Goal: Book appointment/travel/reservation

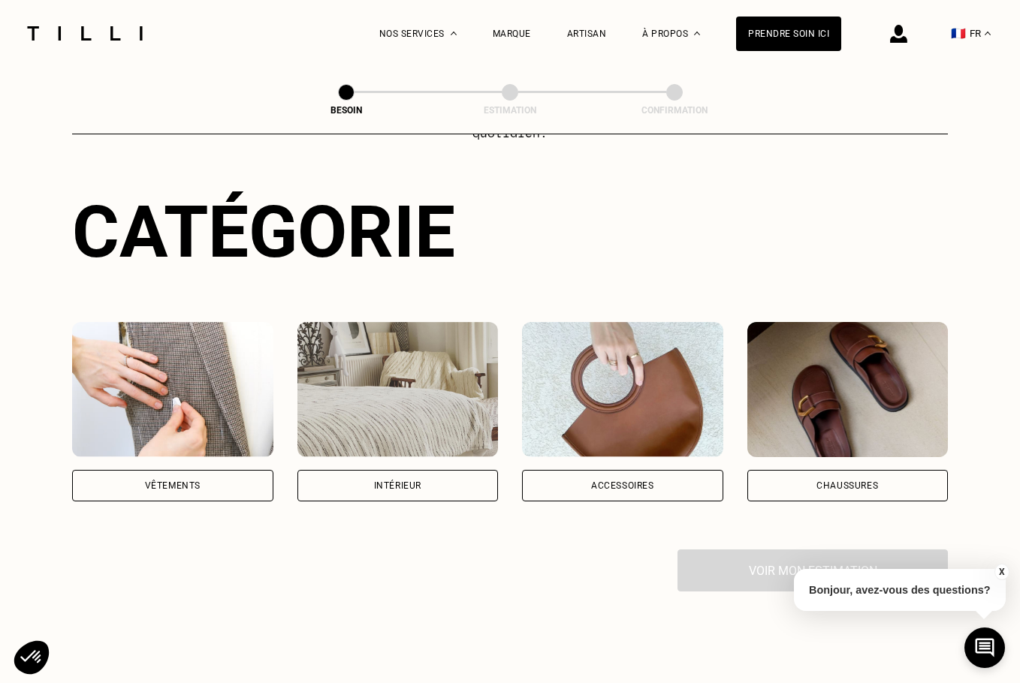
click at [185, 395] on img at bounding box center [172, 389] width 201 height 135
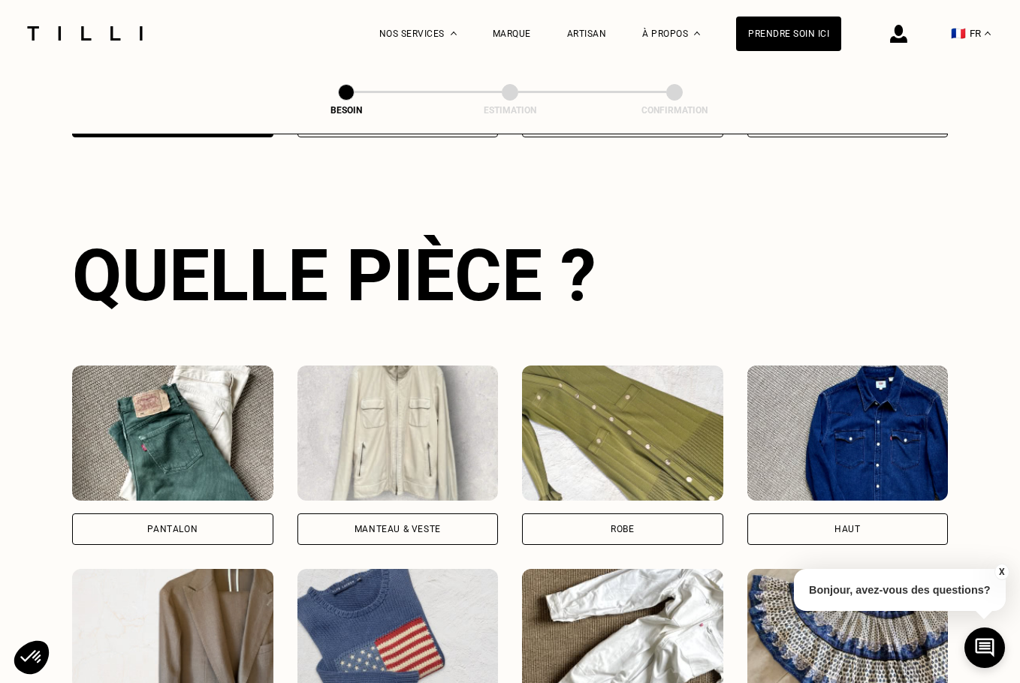
scroll to position [491, 0]
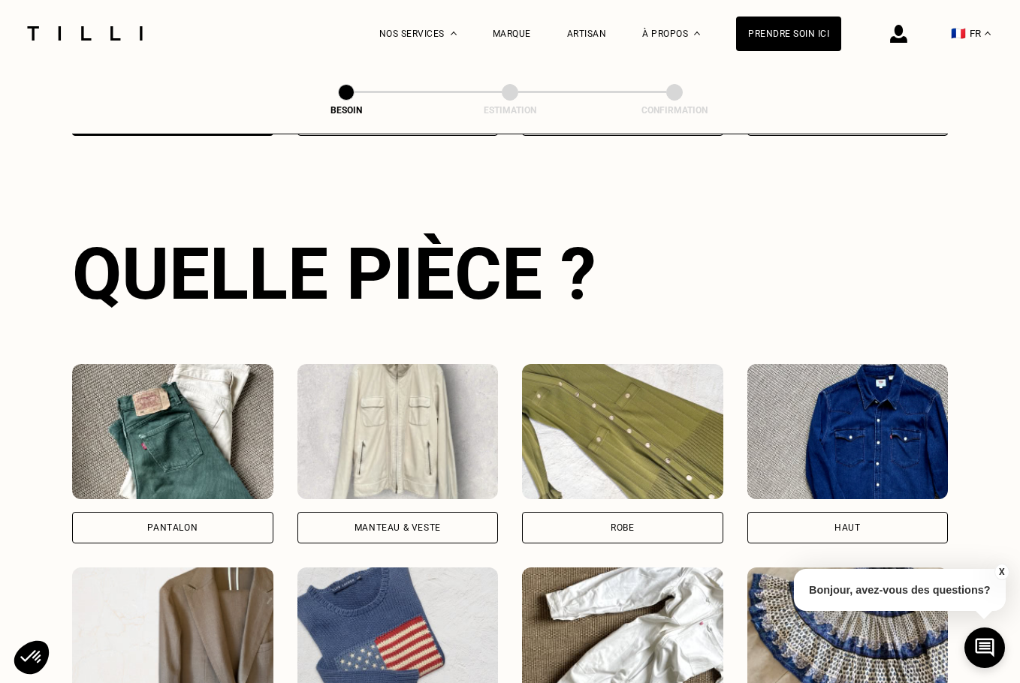
click at [182, 438] on img at bounding box center [172, 431] width 201 height 135
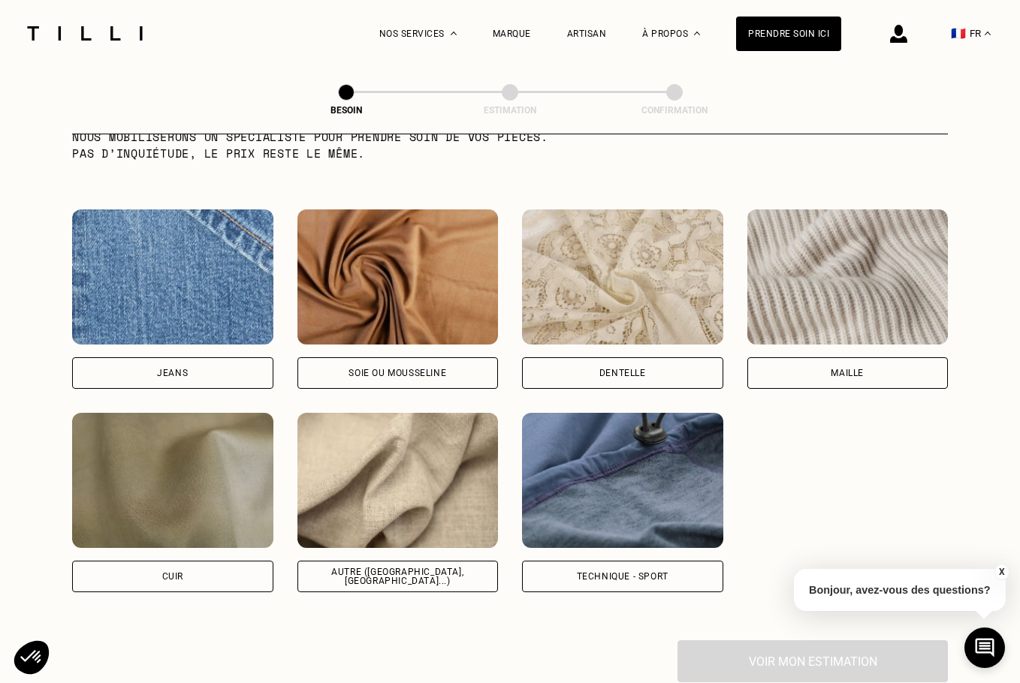
click at [179, 259] on img at bounding box center [172, 277] width 201 height 135
select select "FR"
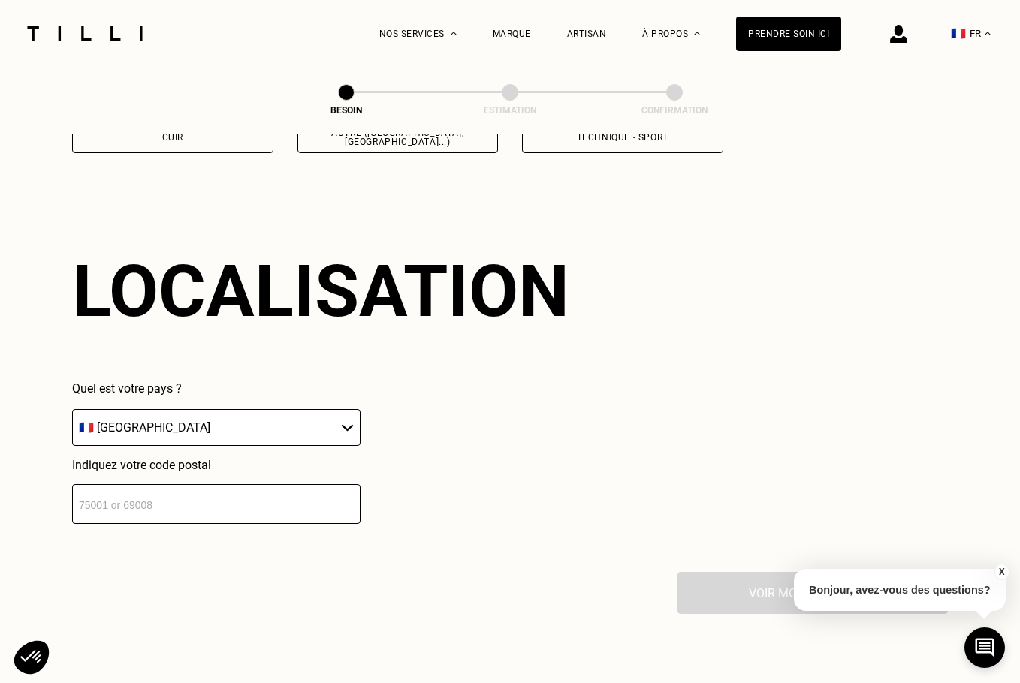
scroll to position [2019, 0]
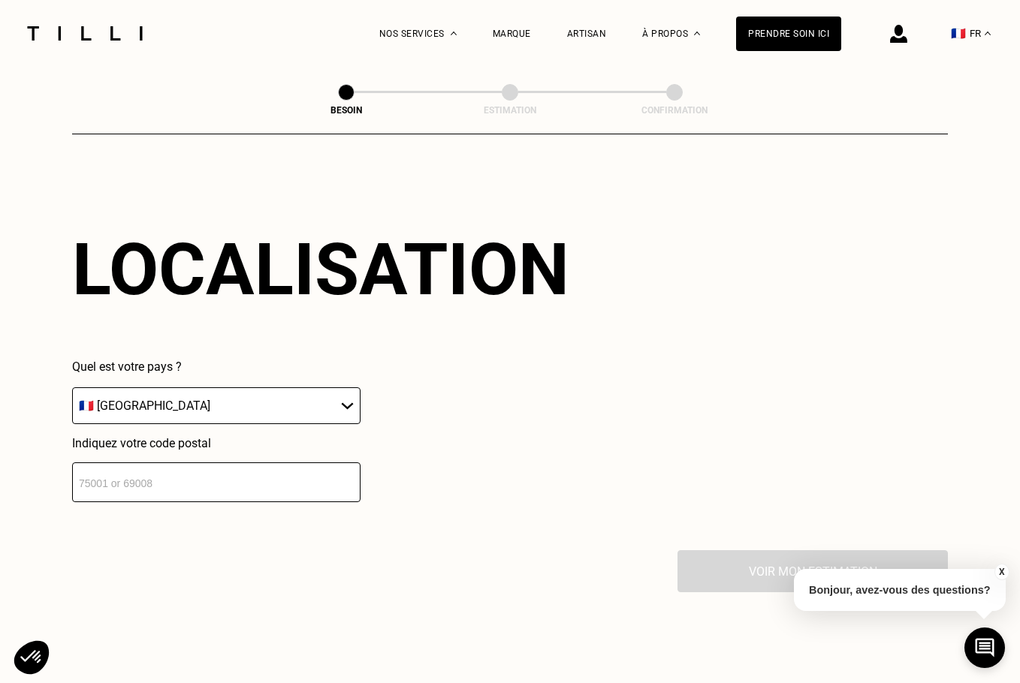
click at [182, 479] on input "number" at bounding box center [216, 483] width 288 height 40
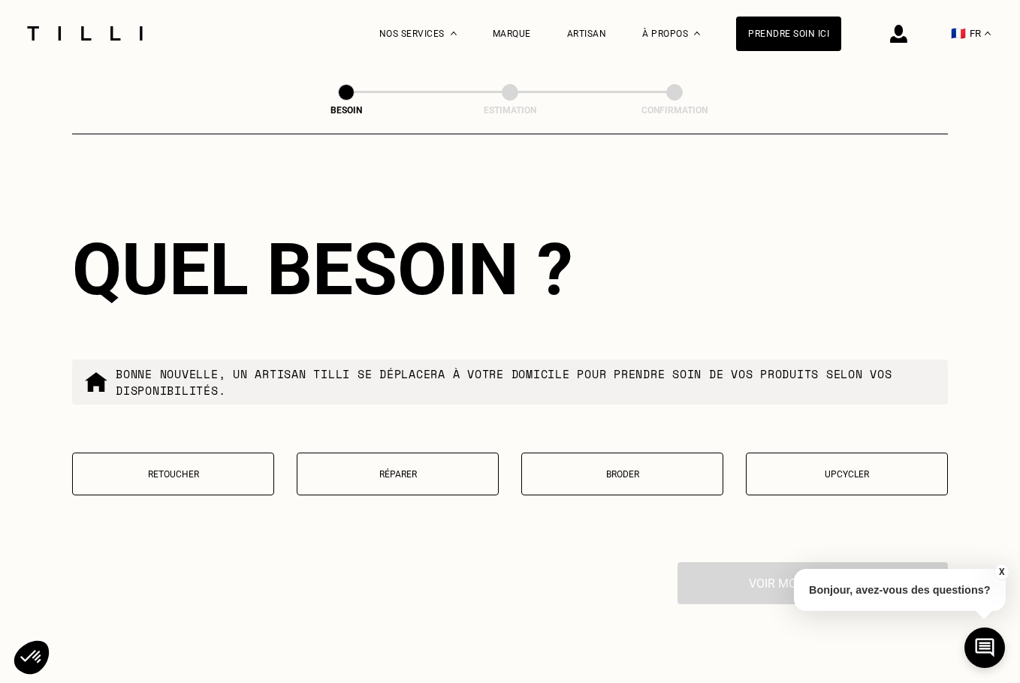
scroll to position [2393, 0]
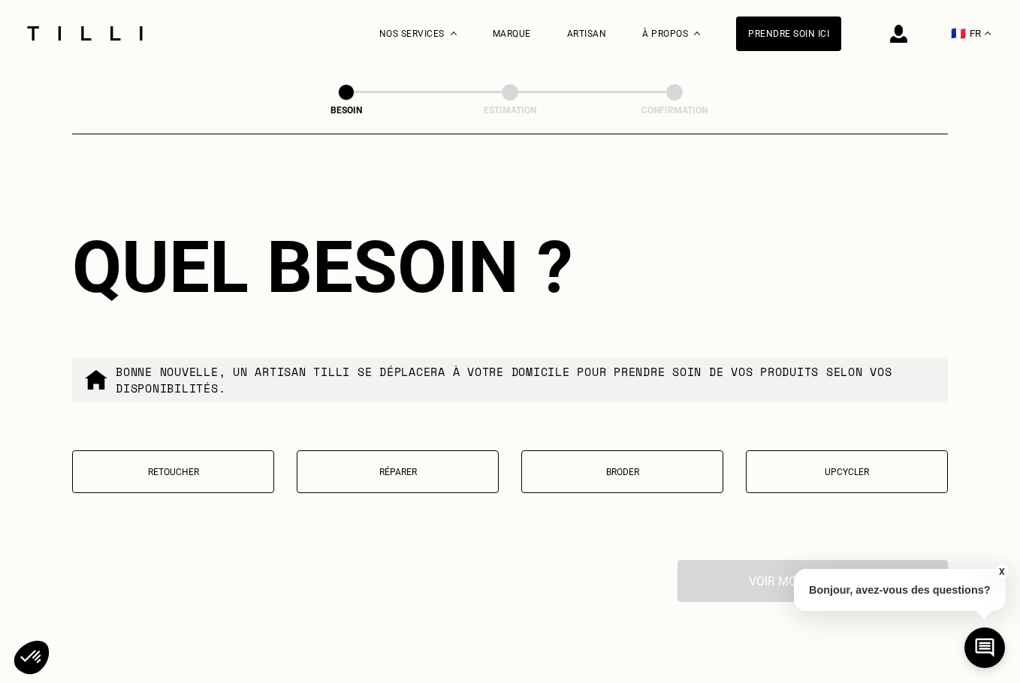
type input "75008"
click at [378, 467] on p "Réparer" at bounding box center [397, 472] width 185 height 11
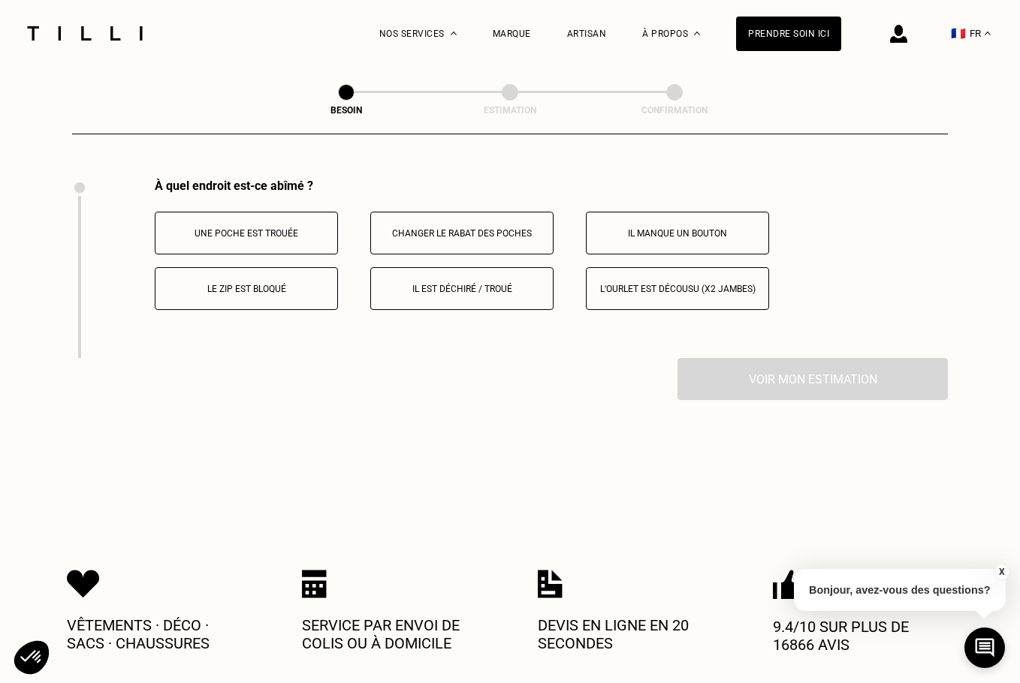
scroll to position [2778, 0]
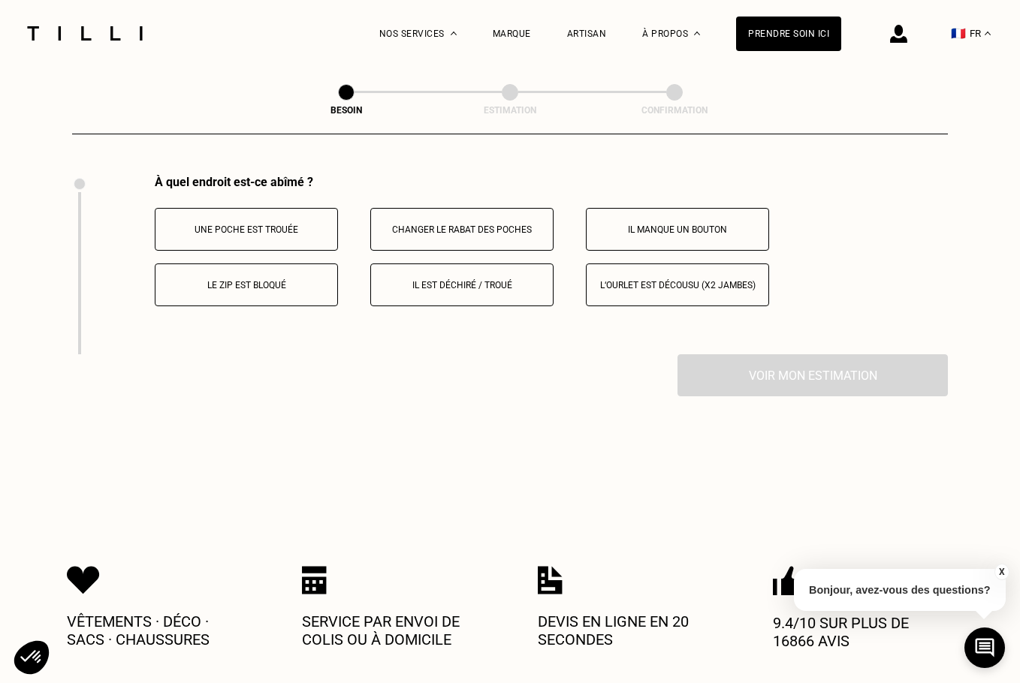
click at [222, 280] on p "Le zip est bloqué" at bounding box center [246, 285] width 167 height 11
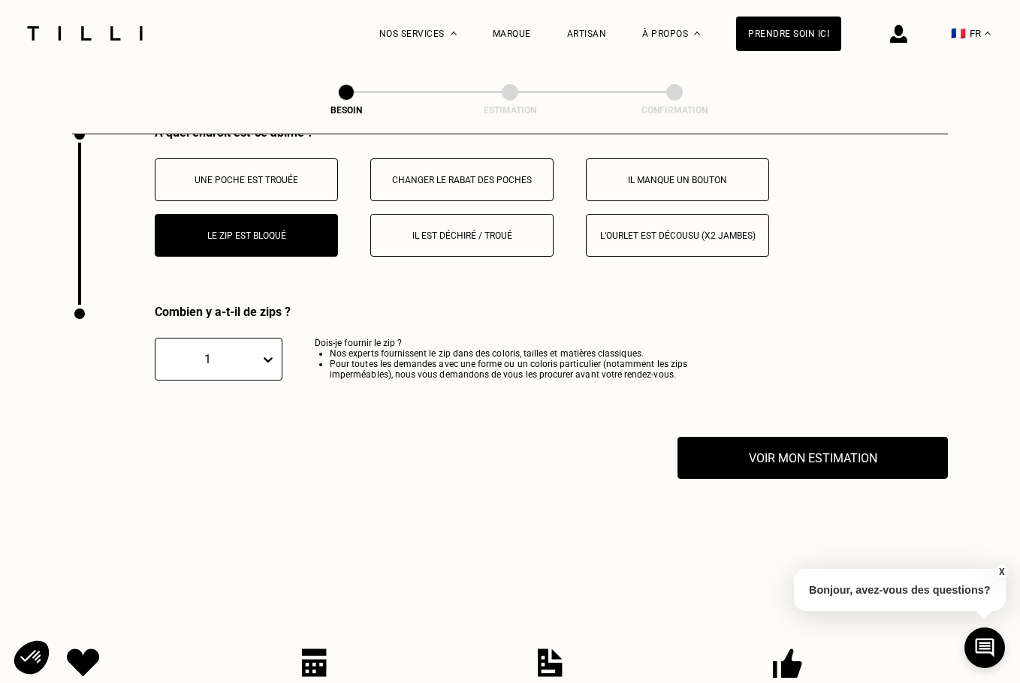
scroll to position [2707, 0]
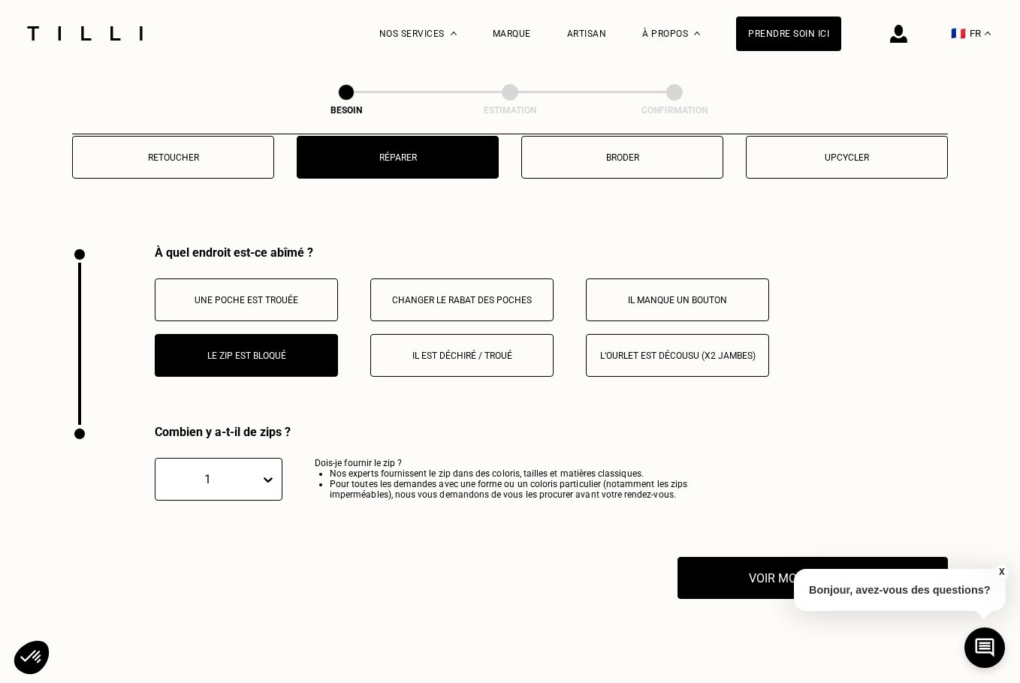
click at [228, 351] on p "Le zip est bloqué" at bounding box center [246, 356] width 167 height 11
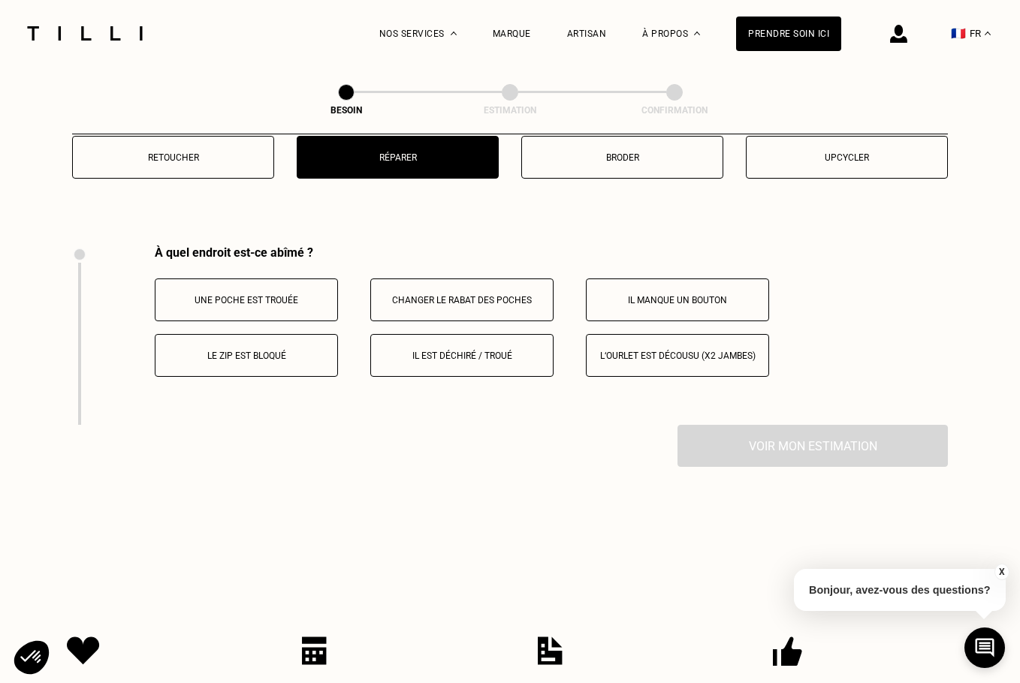
click at [81, 327] on div "À quel endroit est-ce abîmé ? Une poche est trouée Changer le rabat des poches …" at bounding box center [510, 335] width 876 height 179
click at [78, 327] on div at bounding box center [79, 344] width 3 height 162
click at [256, 354] on p "Le zip est bloqué" at bounding box center [246, 356] width 167 height 11
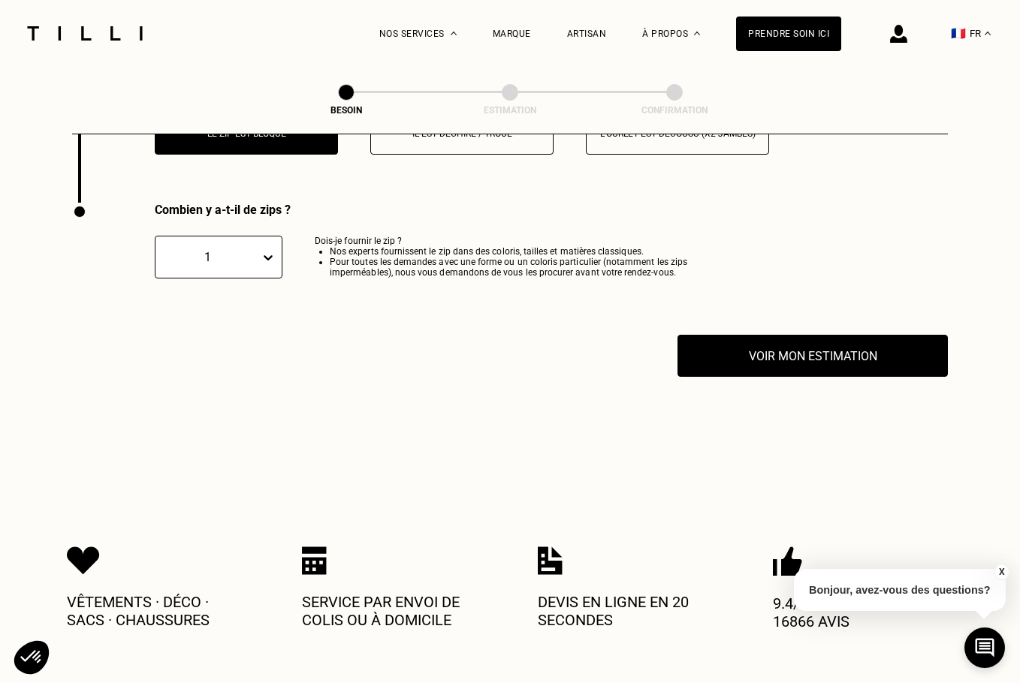
scroll to position [2957, 0]
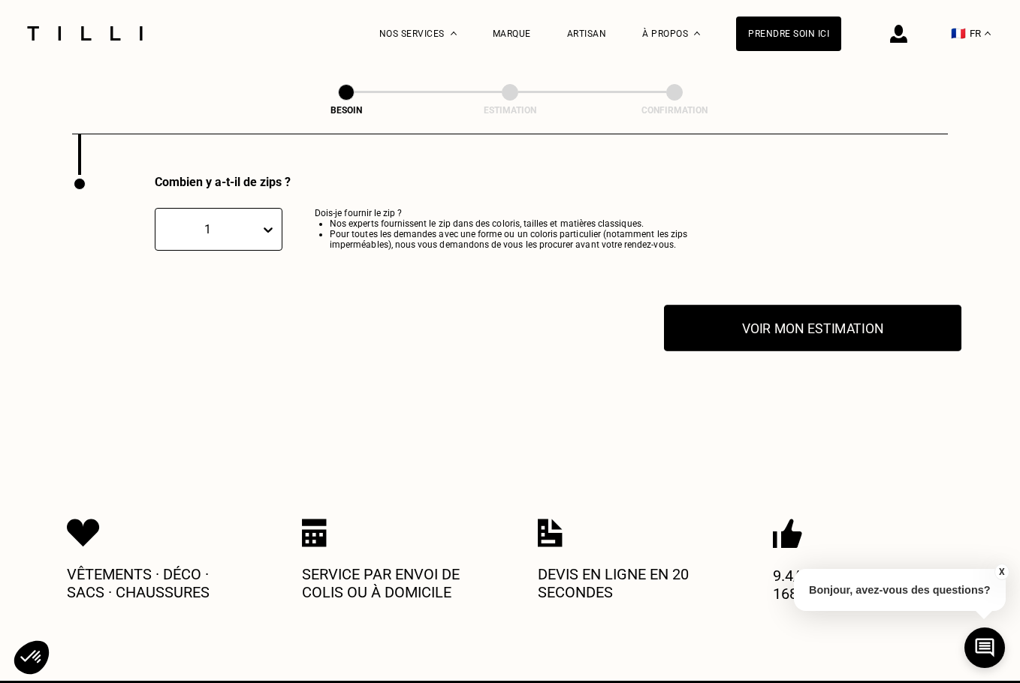
click at [775, 330] on button "Voir mon estimation" at bounding box center [812, 328] width 297 height 47
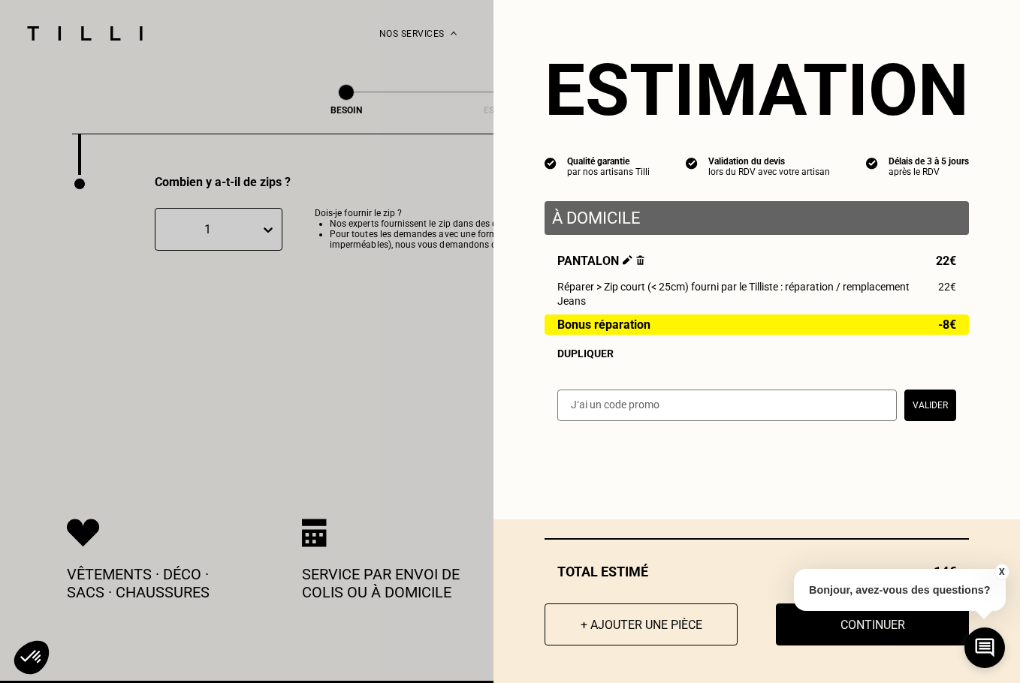
scroll to position [3083, 0]
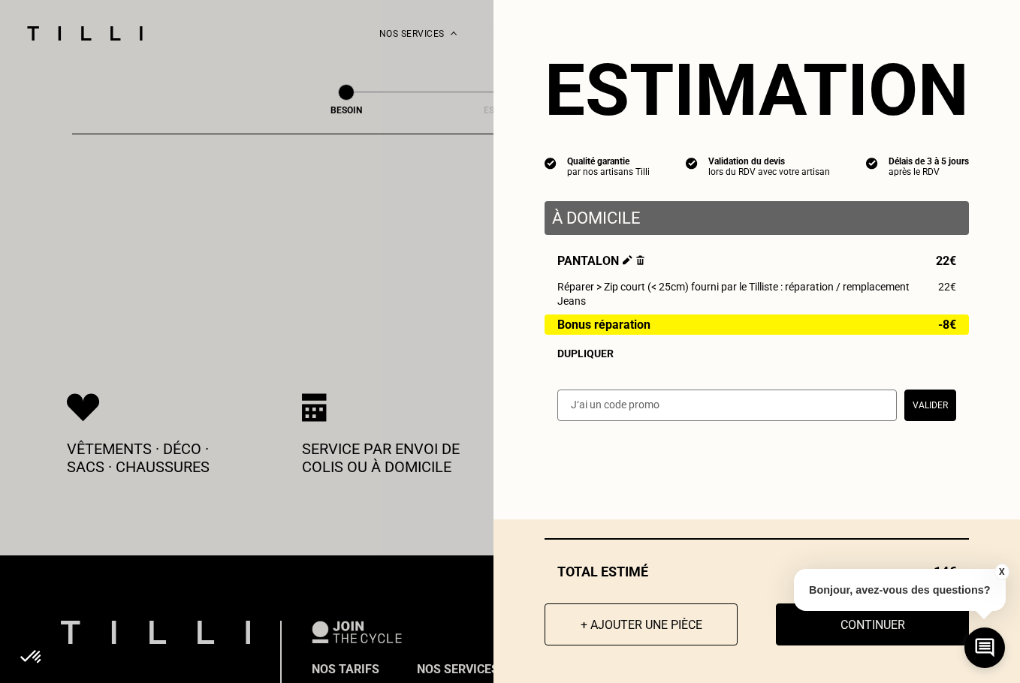
click at [775, 572] on button "X" at bounding box center [1001, 572] width 15 height 17
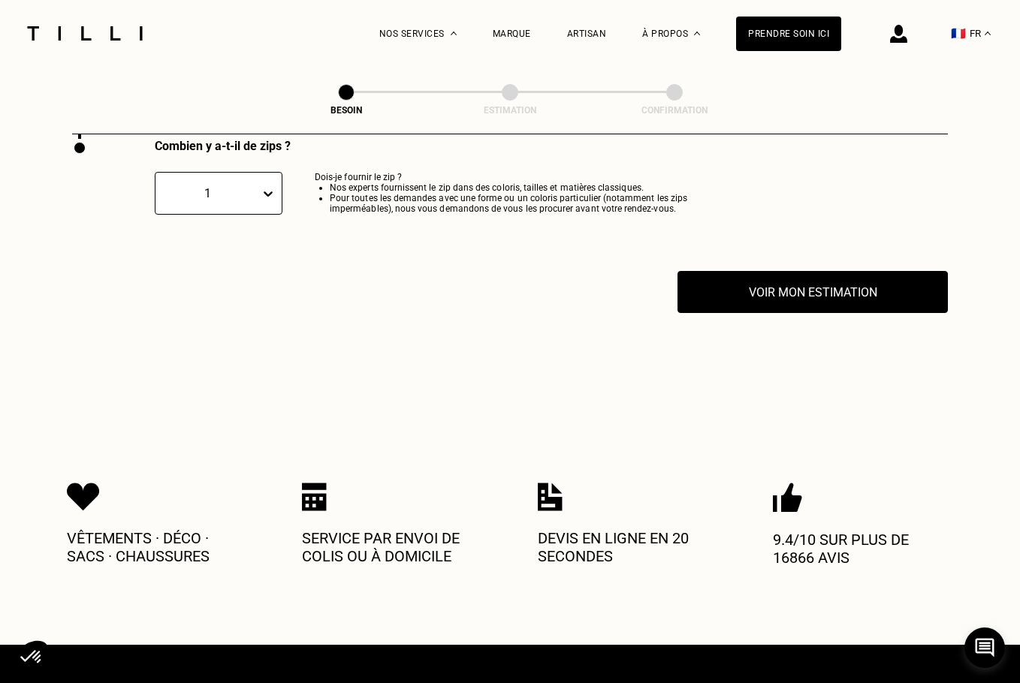
scroll to position [2957, 0]
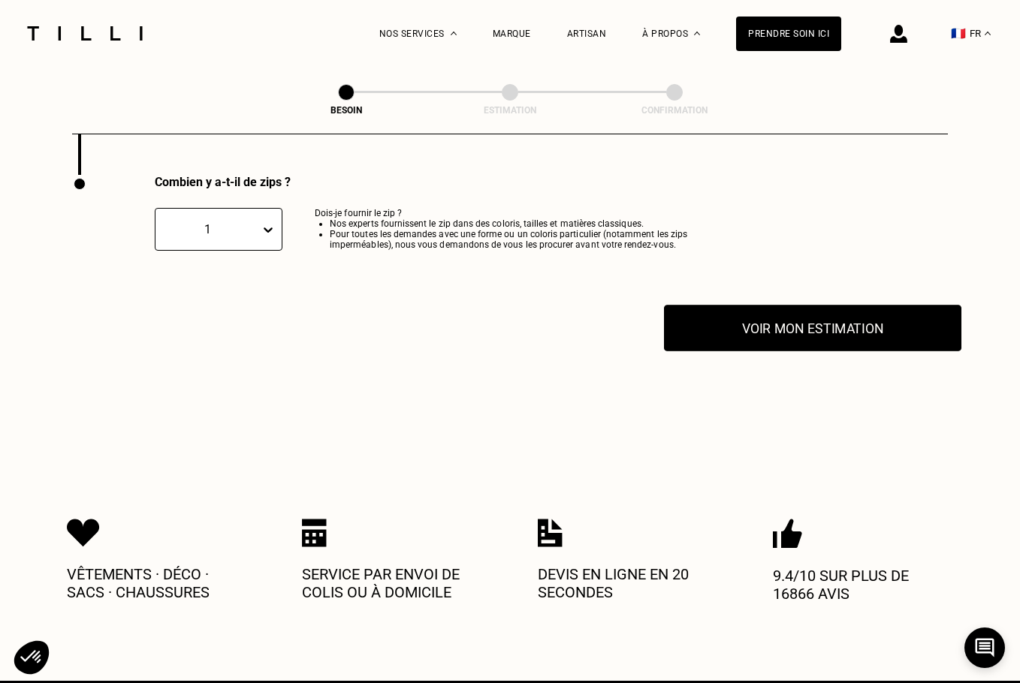
click at [775, 333] on button "Voir mon estimation" at bounding box center [812, 328] width 297 height 47
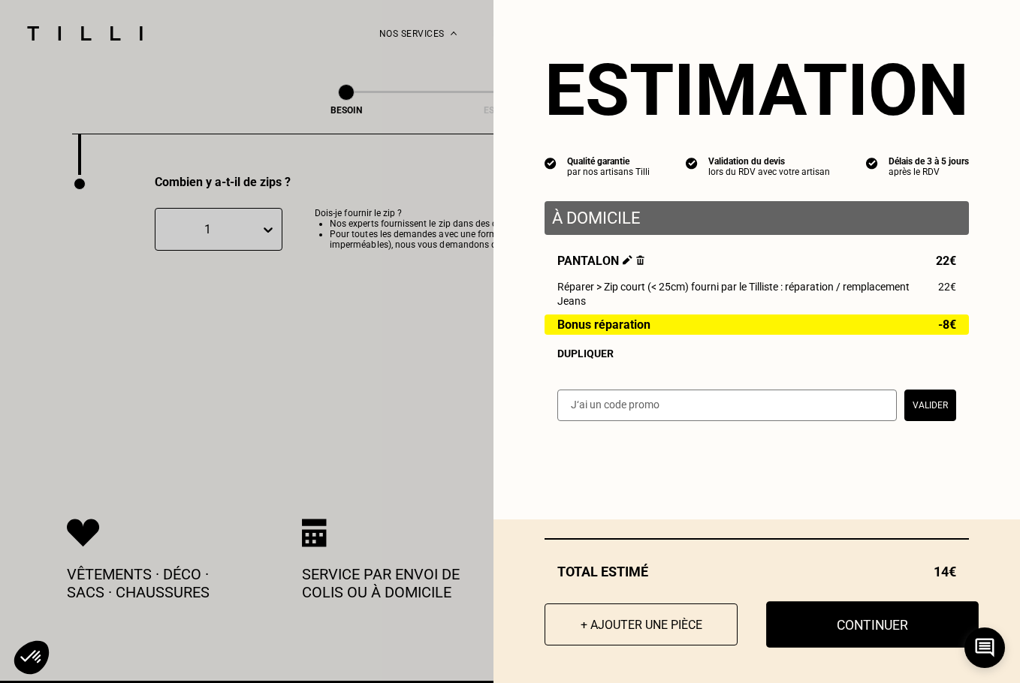
click at [775, 627] on button "Continuer" at bounding box center [872, 625] width 213 height 47
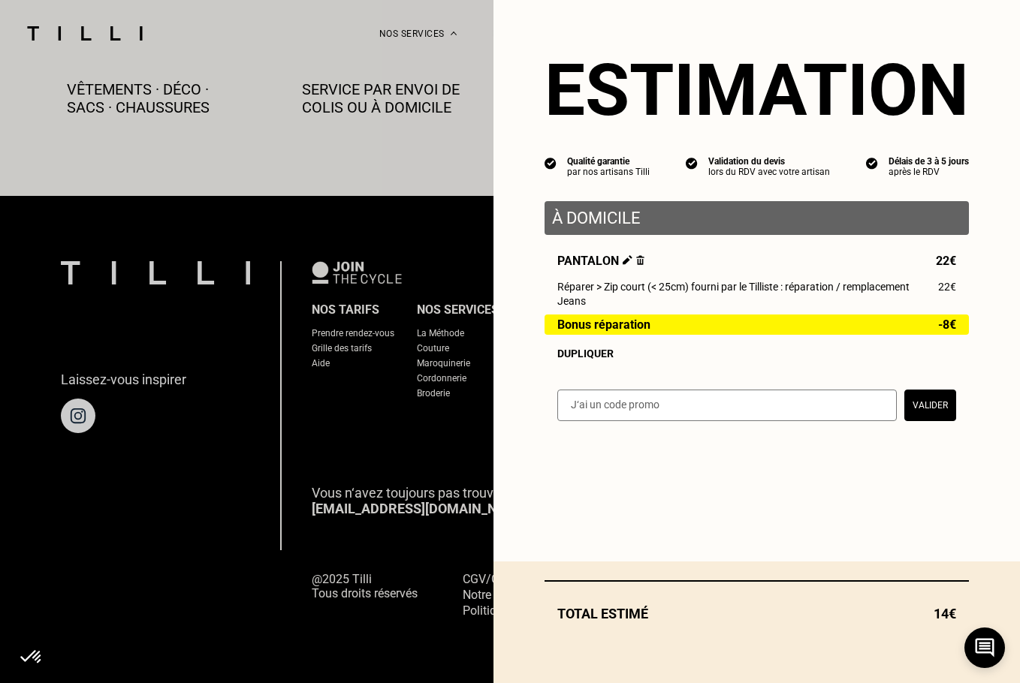
scroll to position [838, 0]
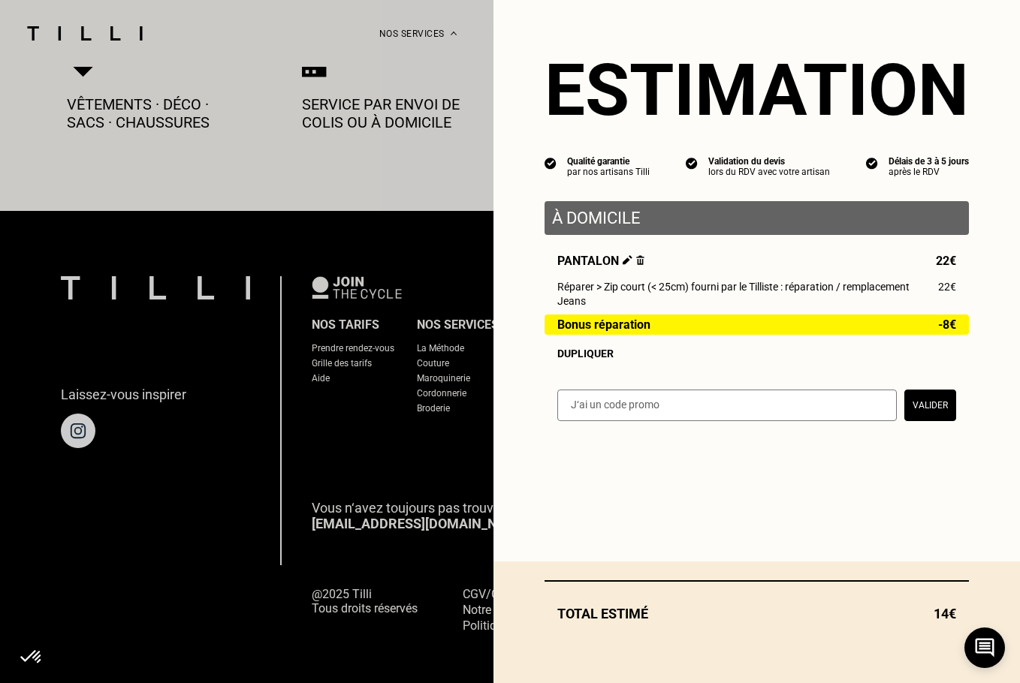
select select "FR"
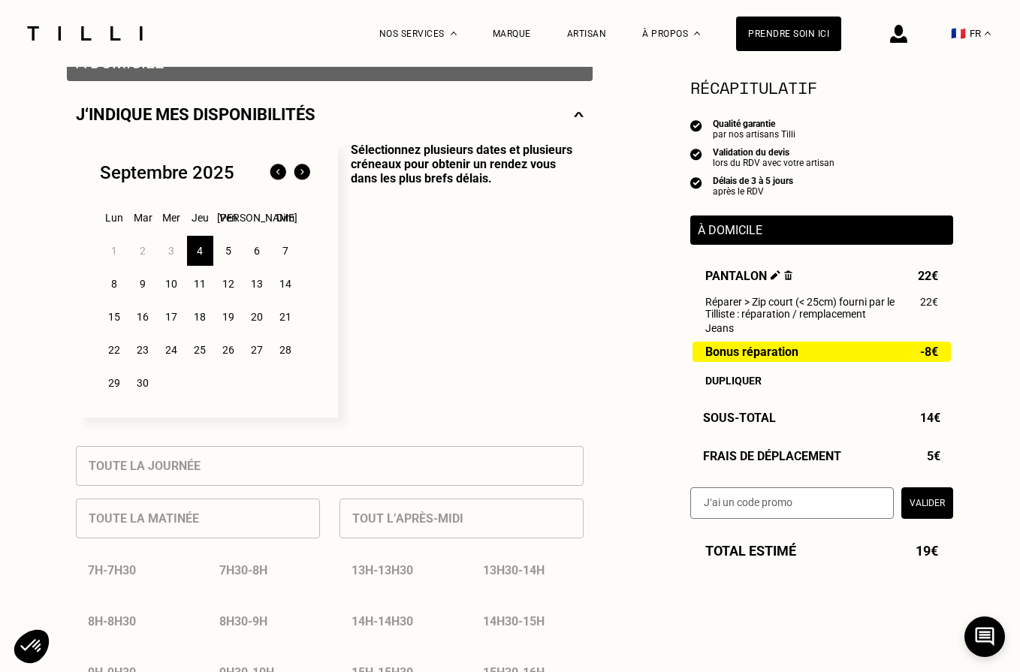
scroll to position [376, 0]
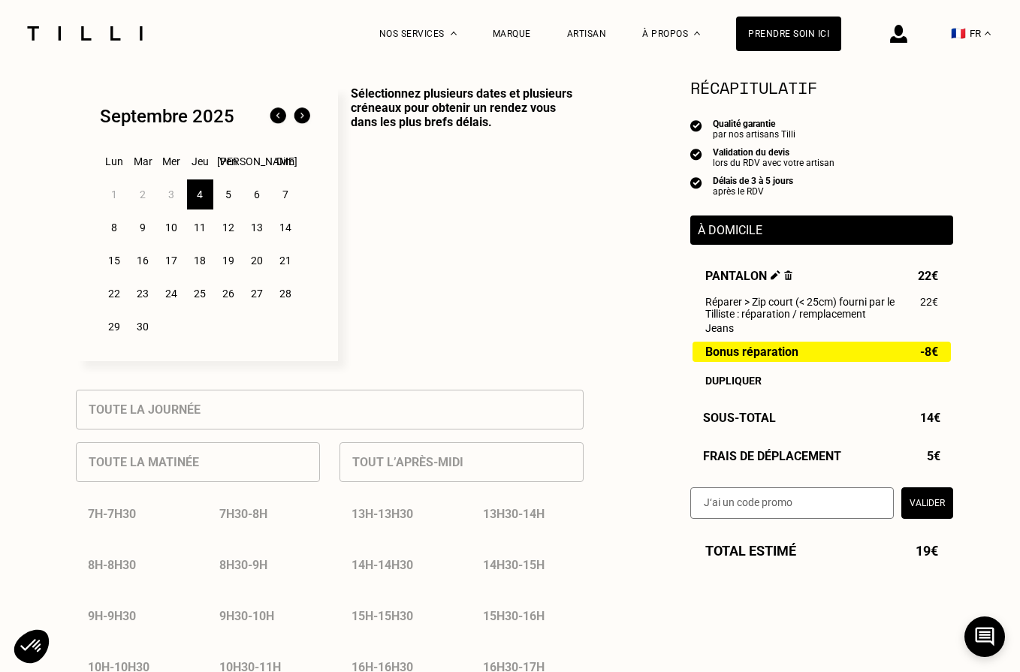
click at [230, 193] on div "5" at bounding box center [229, 194] width 26 height 30
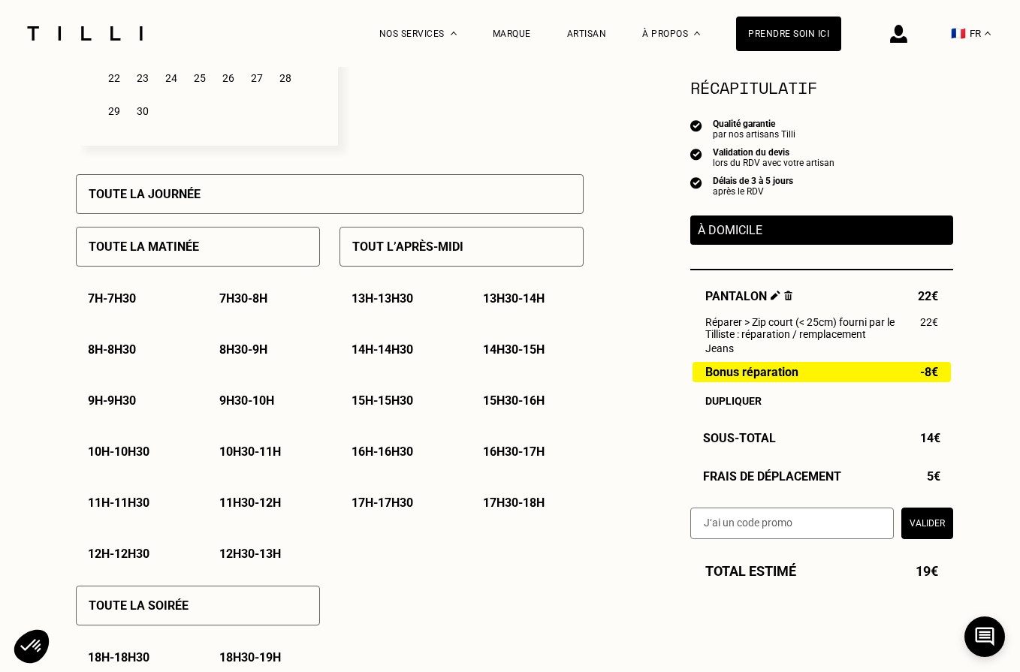
scroll to position [626, 0]
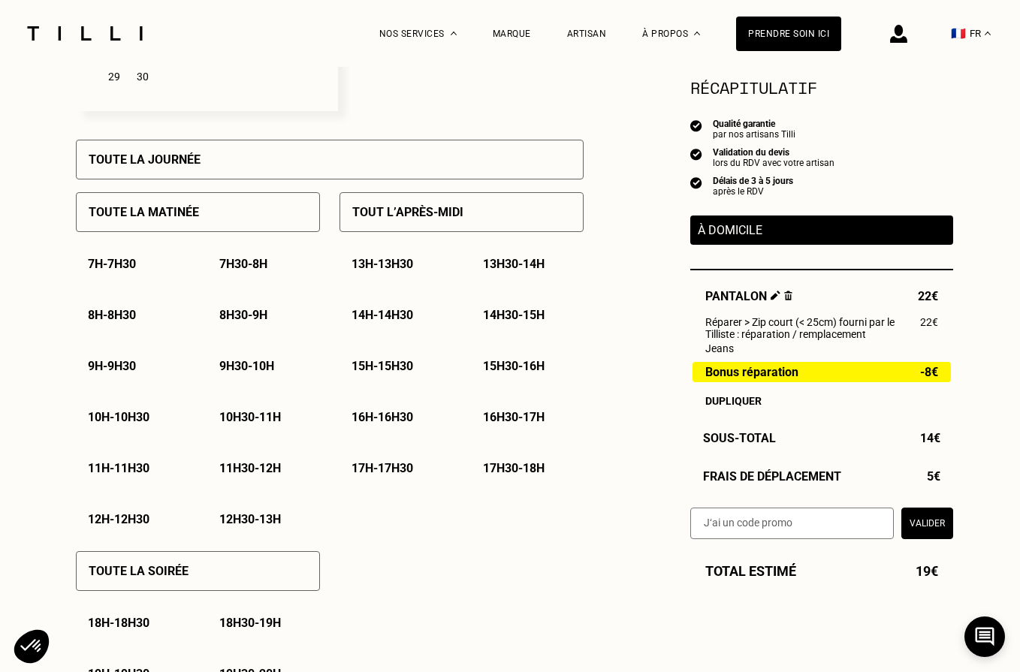
click at [259, 368] on p "9h30 - 10h" at bounding box center [246, 366] width 55 height 14
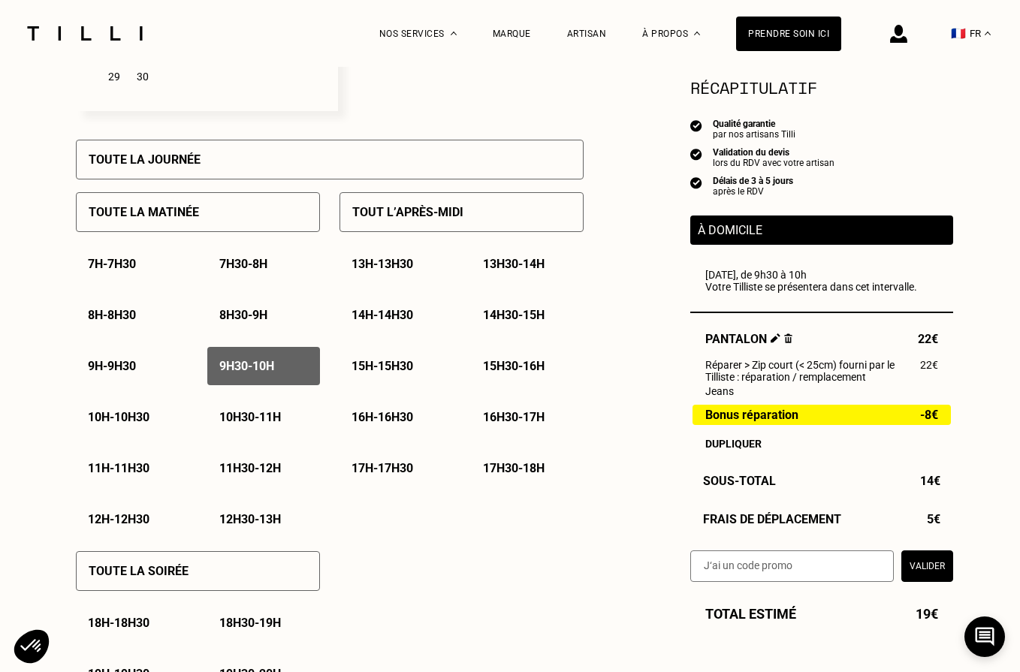
click at [147, 412] on div "10h - 10h30" at bounding box center [132, 417] width 113 height 38
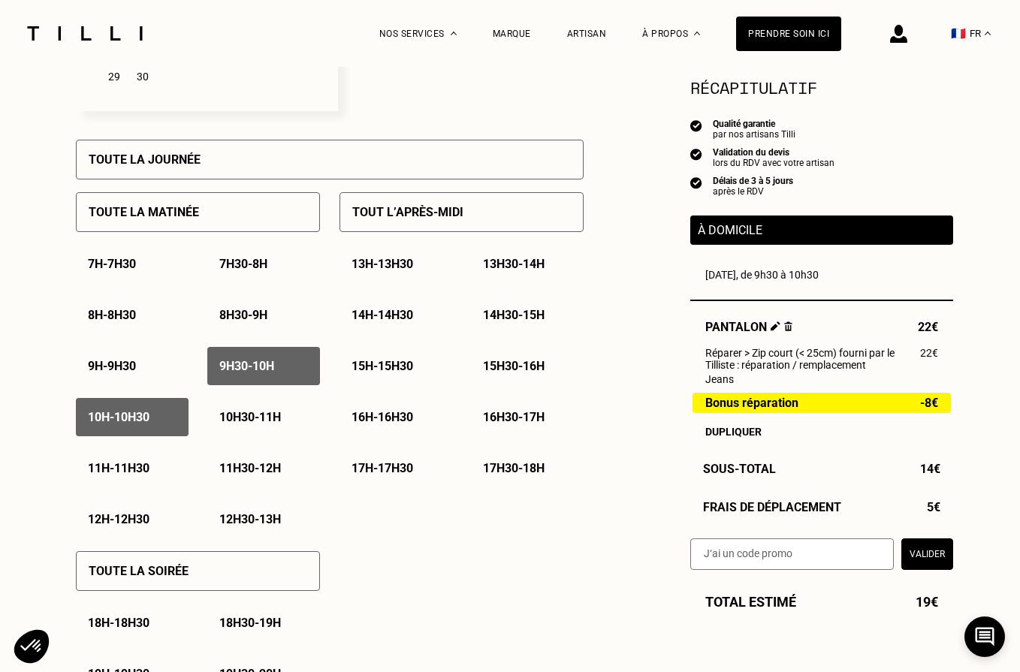
click at [249, 415] on p "10h30 - 11h" at bounding box center [250, 417] width 62 height 14
click at [125, 474] on p "11h - 11h30" at bounding box center [119, 468] width 62 height 14
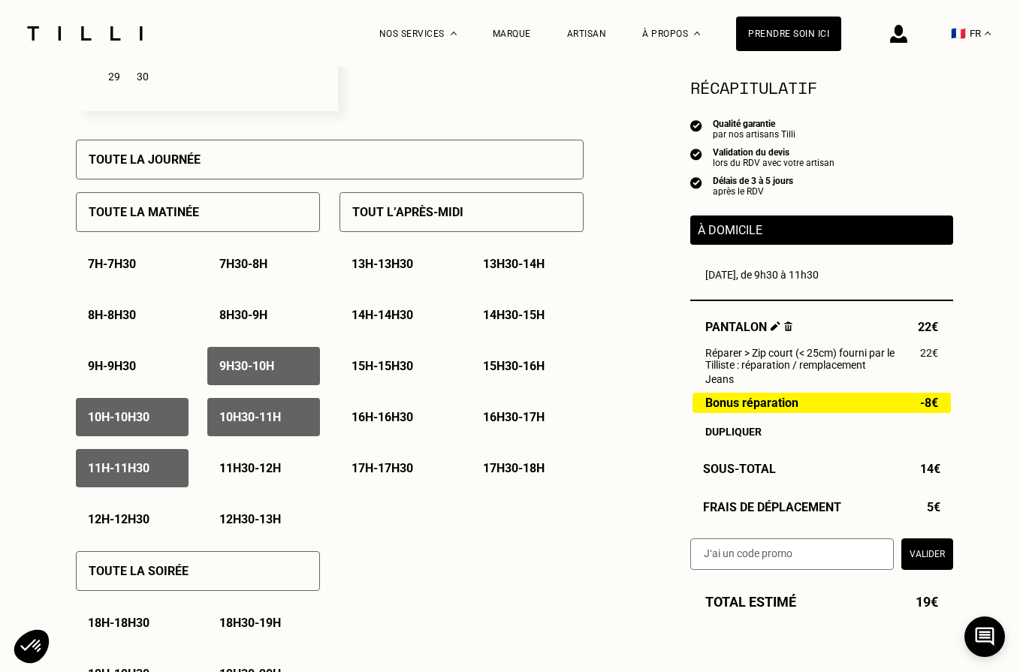
click at [277, 470] on p "11h30 - 12h" at bounding box center [250, 468] width 62 height 14
click at [138, 526] on p "12h - 12h30" at bounding box center [119, 519] width 62 height 14
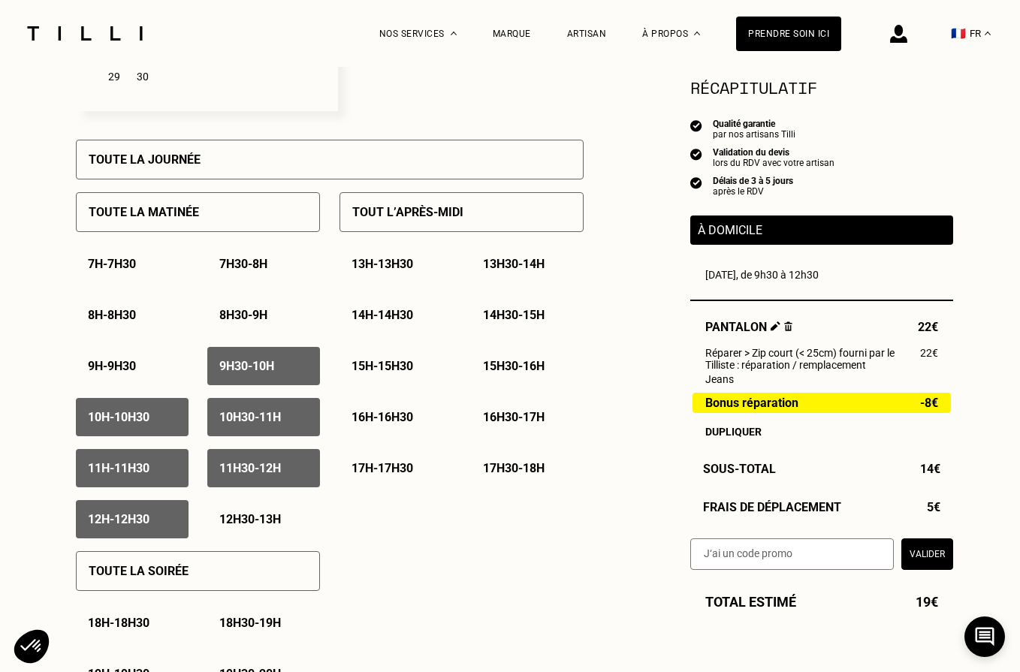
click at [258, 515] on div "12h30 - 13h" at bounding box center [263, 519] width 113 height 38
click at [395, 268] on p "13h - 13h30" at bounding box center [382, 264] width 62 height 14
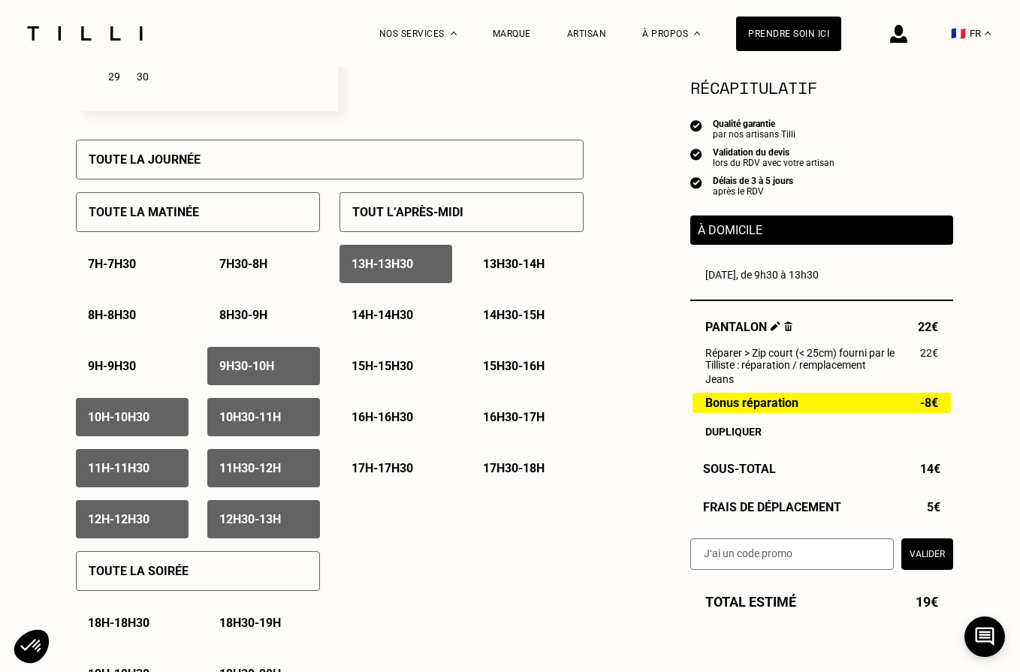
click at [526, 264] on p "13h30 - 14h" at bounding box center [514, 264] width 62 height 14
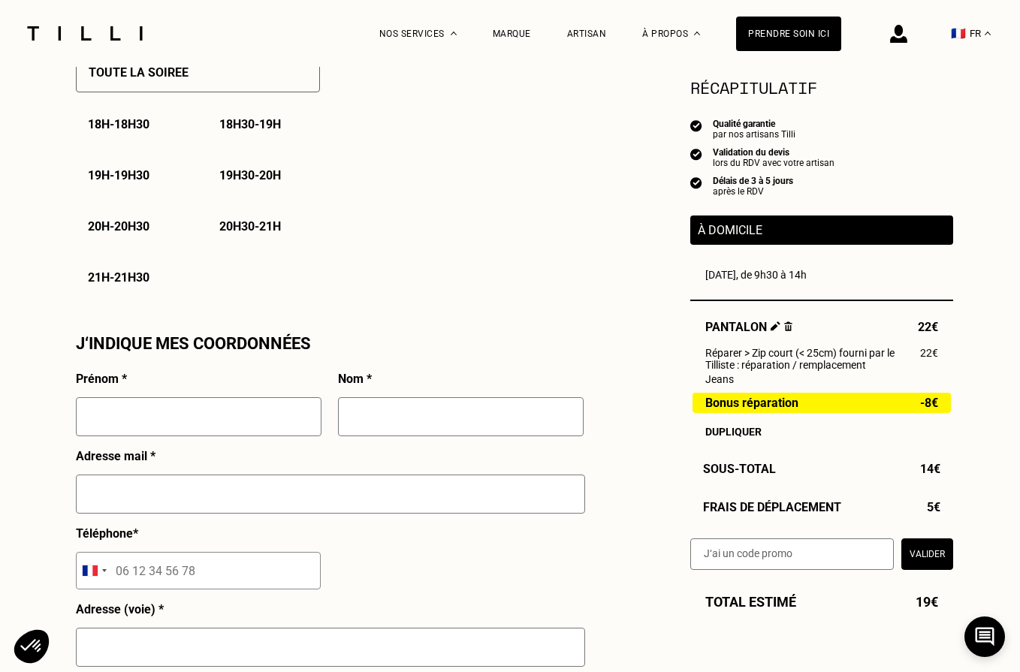
scroll to position [1127, 0]
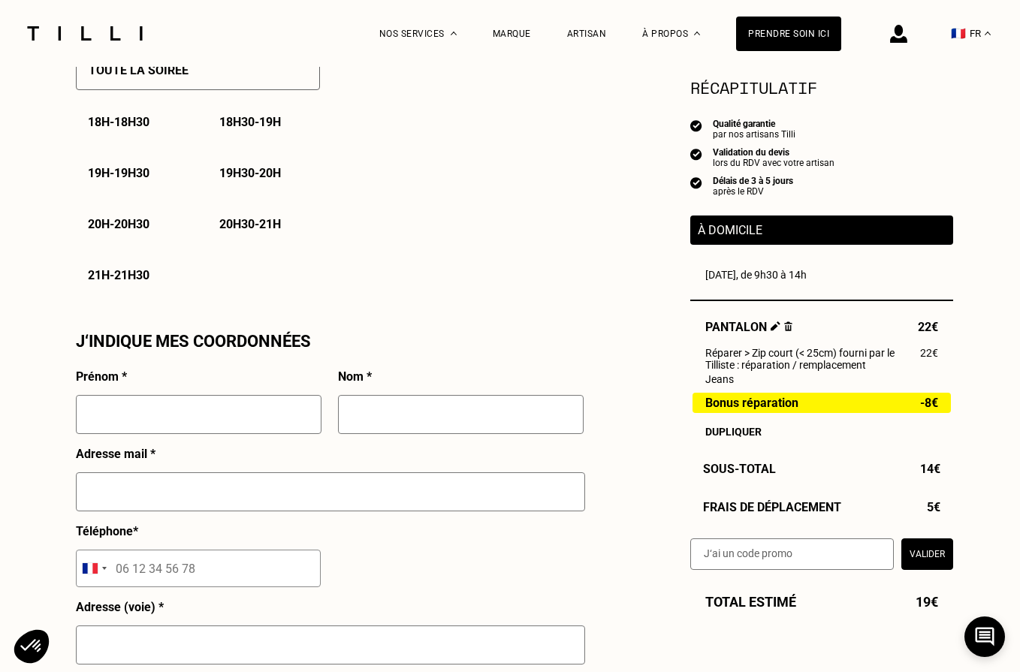
click at [143, 414] on input "text" at bounding box center [199, 414] width 246 height 39
type input "Amandine"
type input "Chaillous"
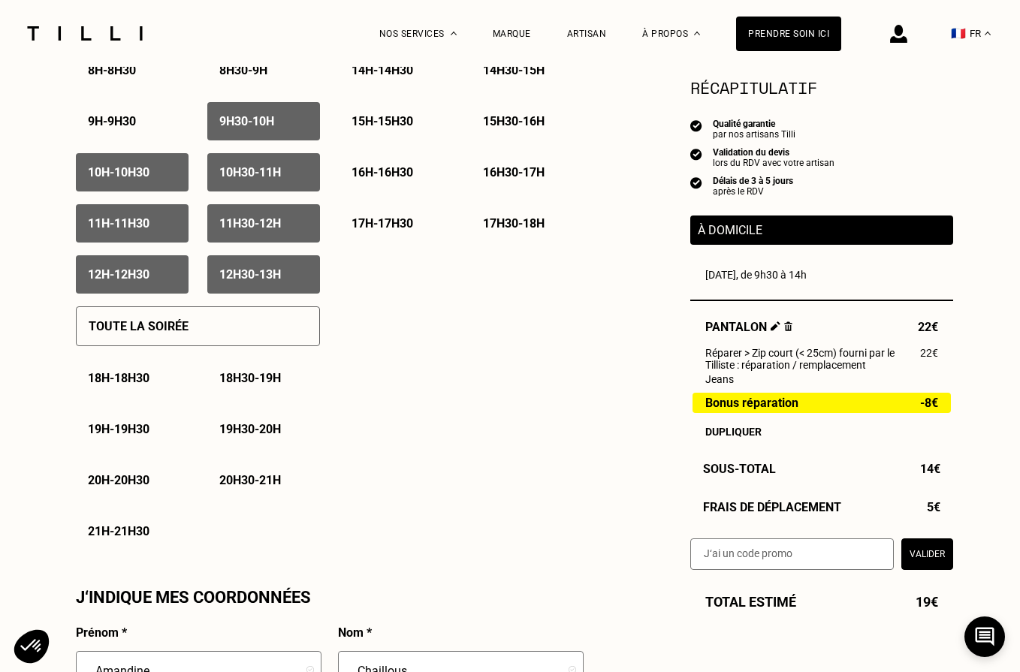
scroll to position [751, 0]
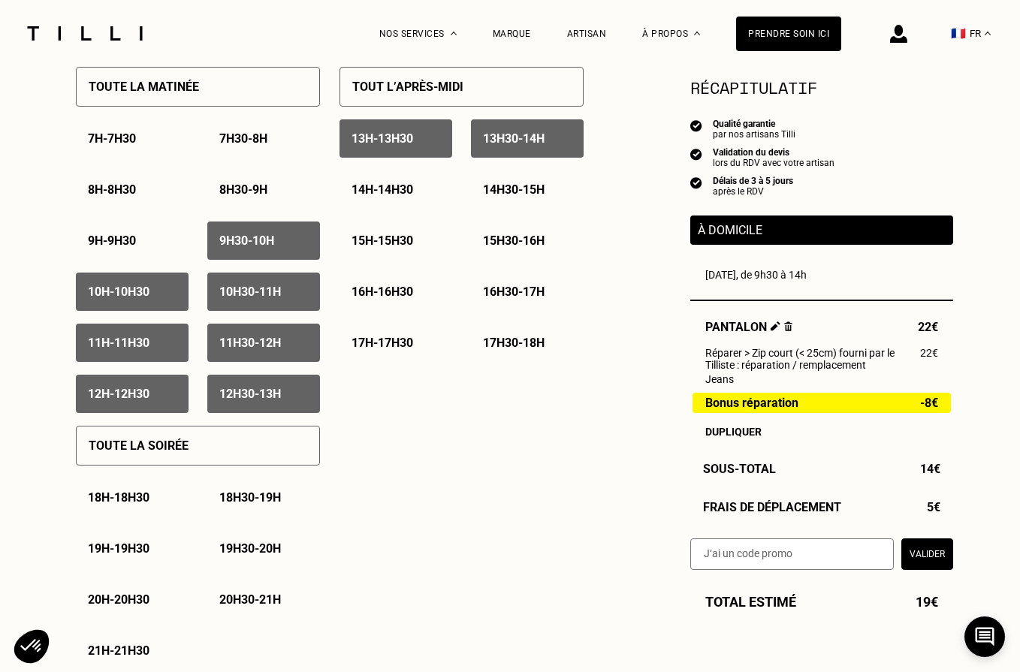
type input "[EMAIL_ADDRESS][DOMAIN_NAME]"
click at [259, 235] on div "9h30 - 10h" at bounding box center [263, 241] width 113 height 38
click at [157, 293] on div "10h - 10h30" at bounding box center [132, 292] width 113 height 38
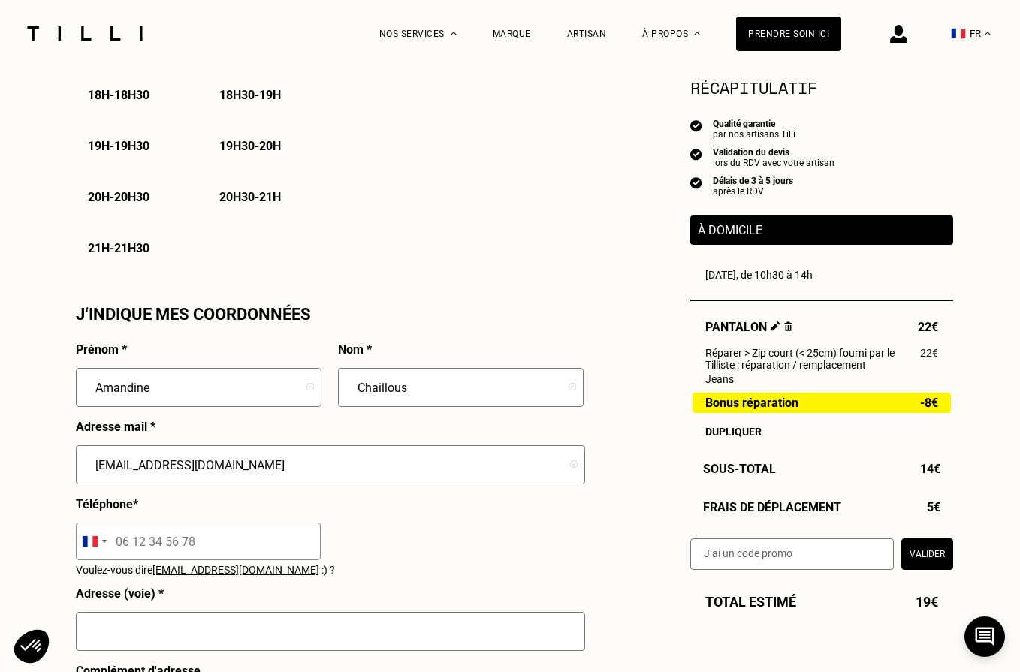
scroll to position [1252, 0]
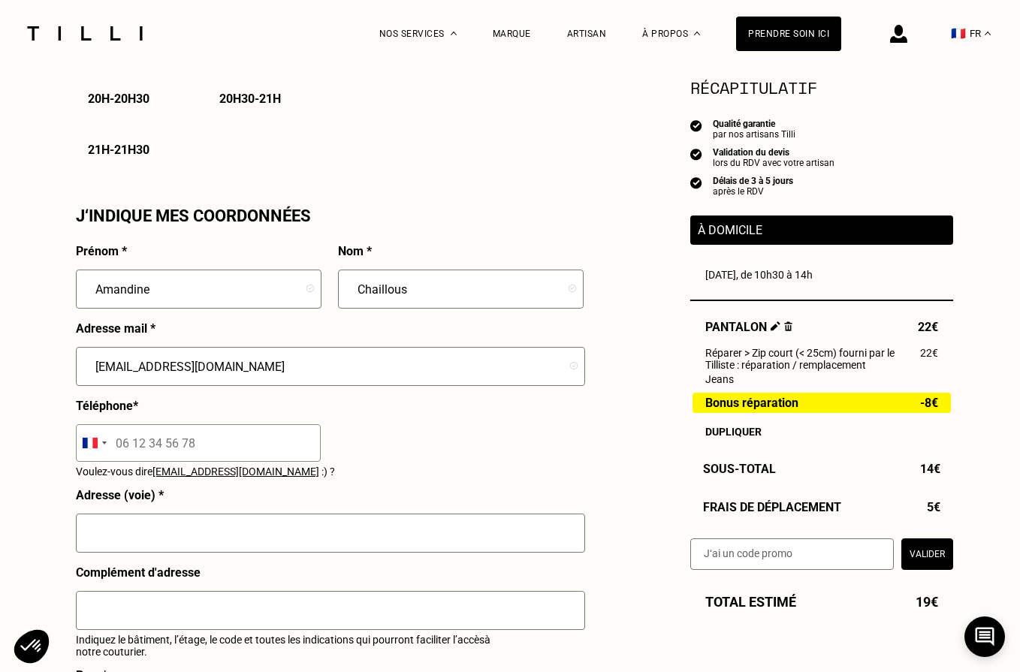
click at [224, 444] on input "tel" at bounding box center [198, 443] width 245 height 38
type input "06 13 94 17 88"
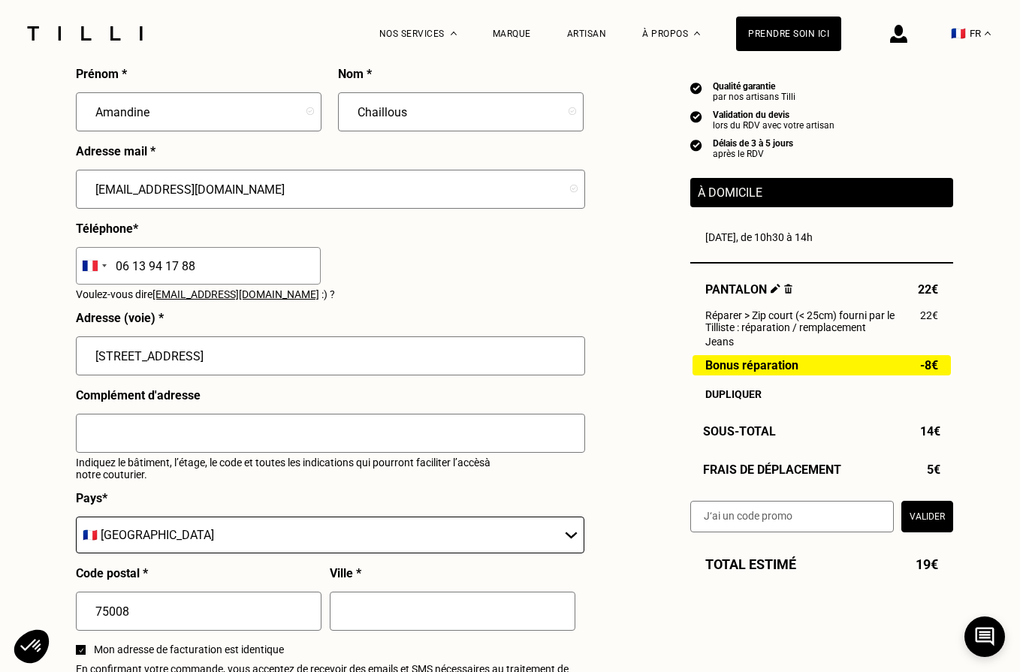
scroll to position [1502, 0]
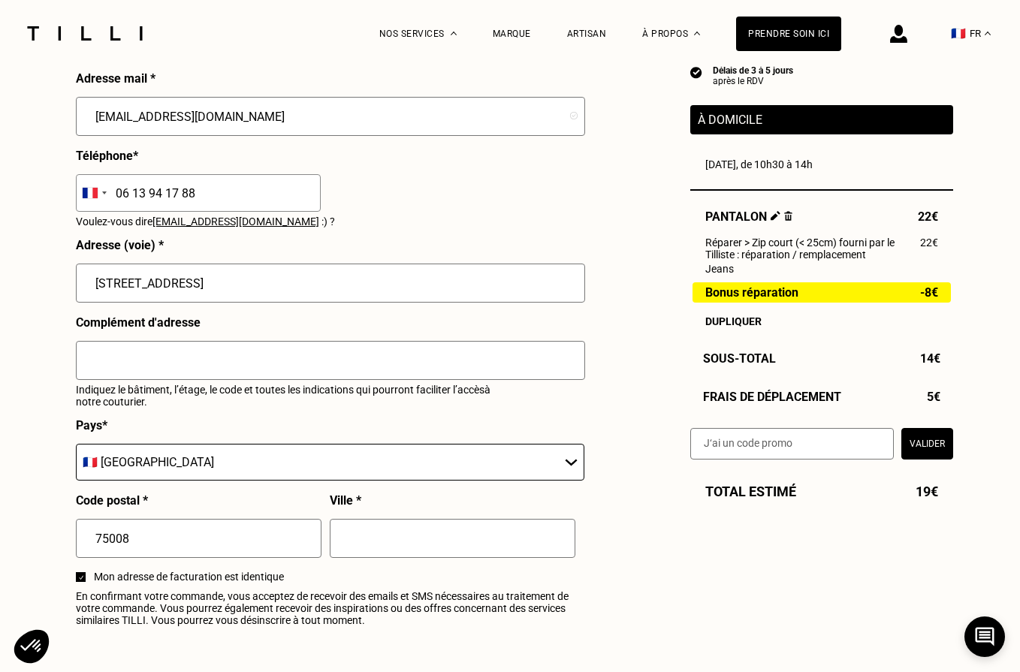
type input "[STREET_ADDRESS]"
click at [157, 354] on input "text" at bounding box center [330, 360] width 509 height 39
type input "Sepia Infrastructure"
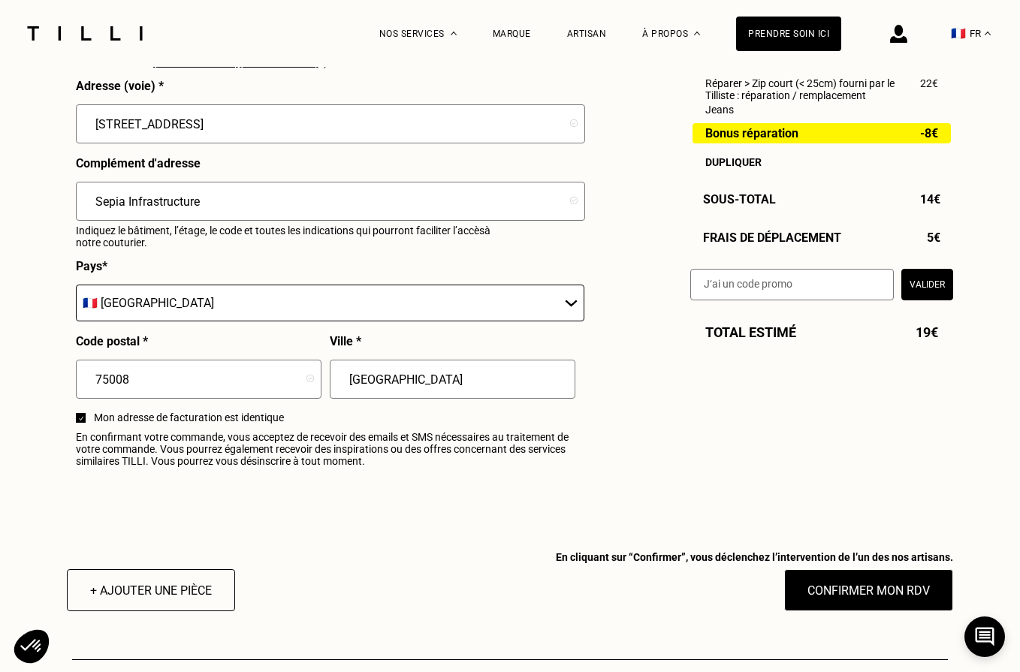
scroll to position [1627, 0]
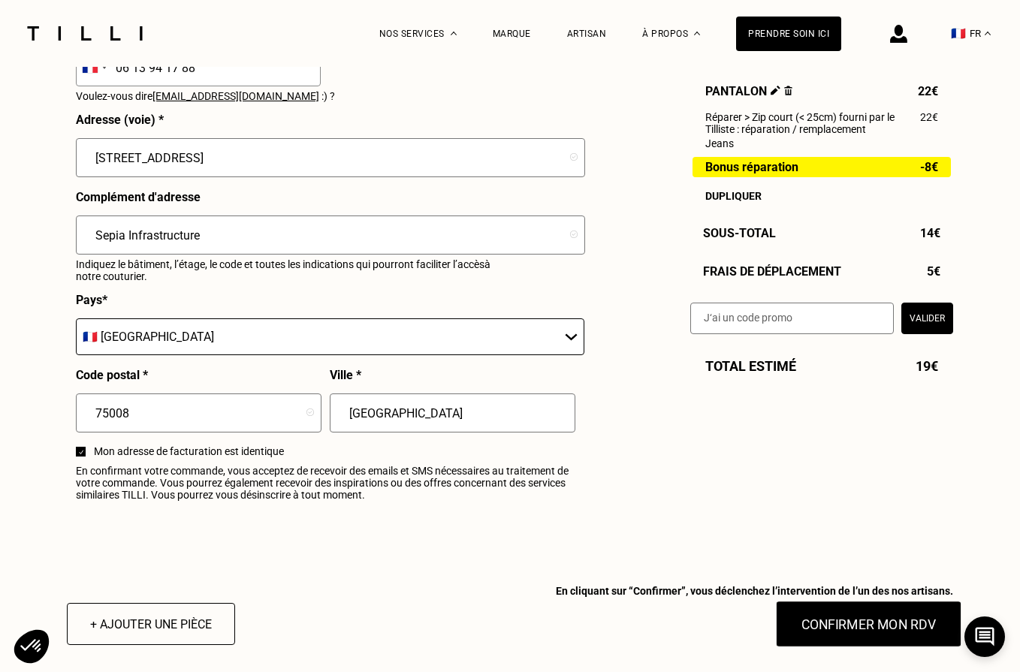
type input "[GEOGRAPHIC_DATA]"
click at [775, 634] on button "Confirmer mon RDV" at bounding box center [869, 624] width 186 height 47
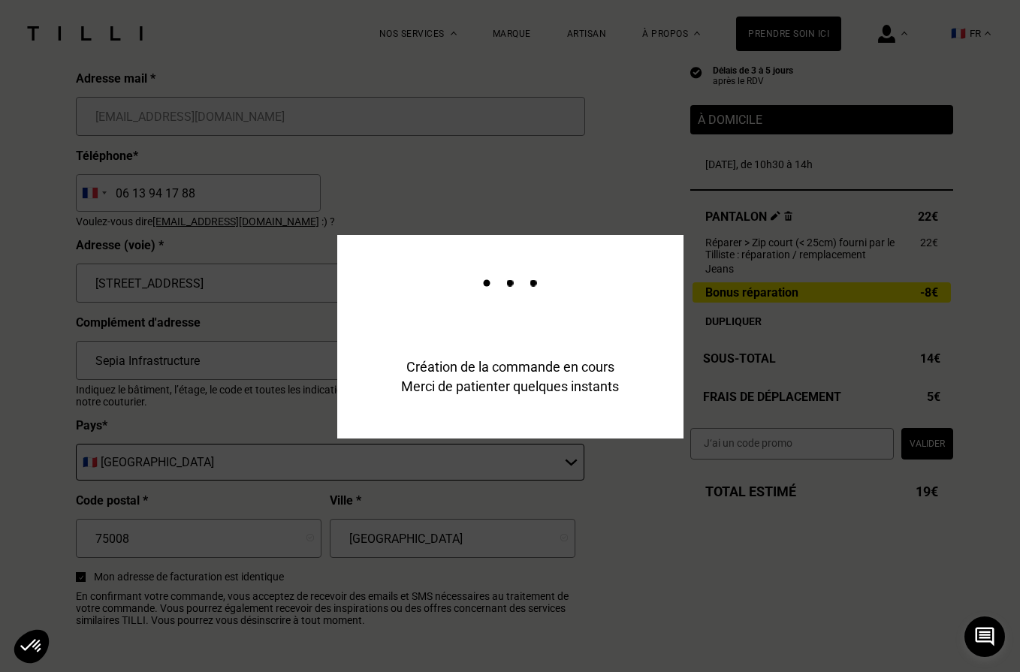
scroll to position [1539, 0]
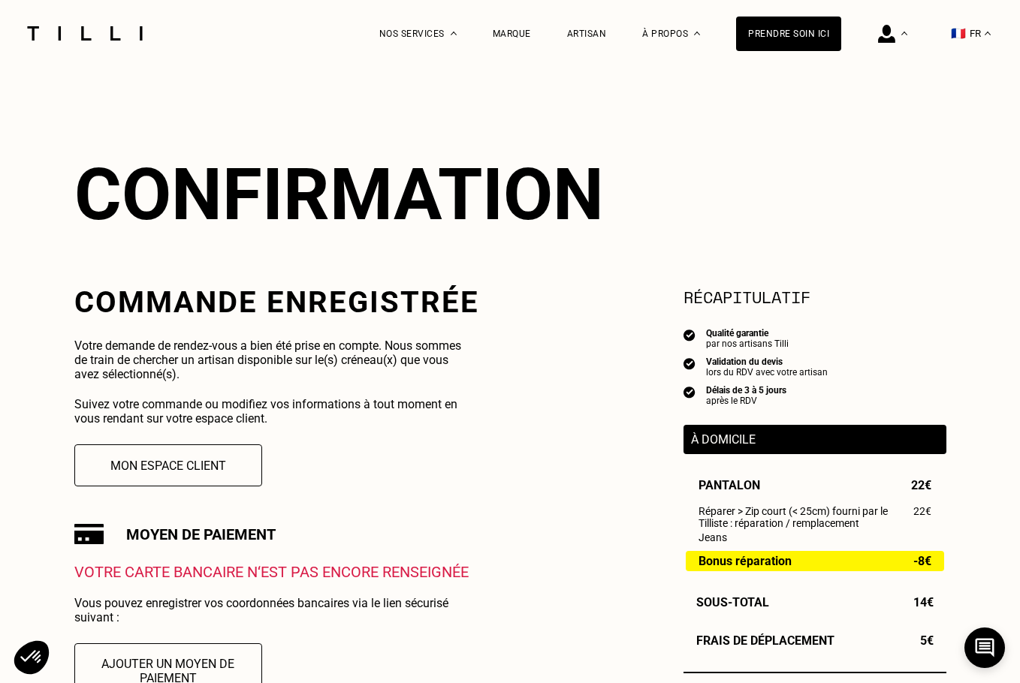
scroll to position [250, 0]
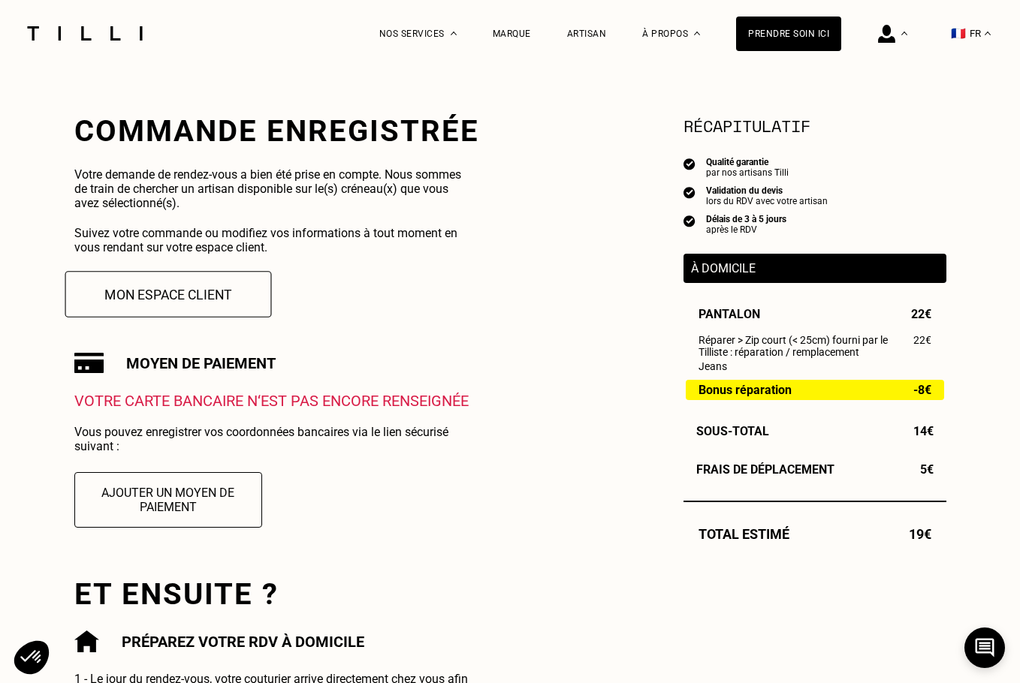
click at [168, 297] on button "Mon espace client" at bounding box center [168, 294] width 207 height 47
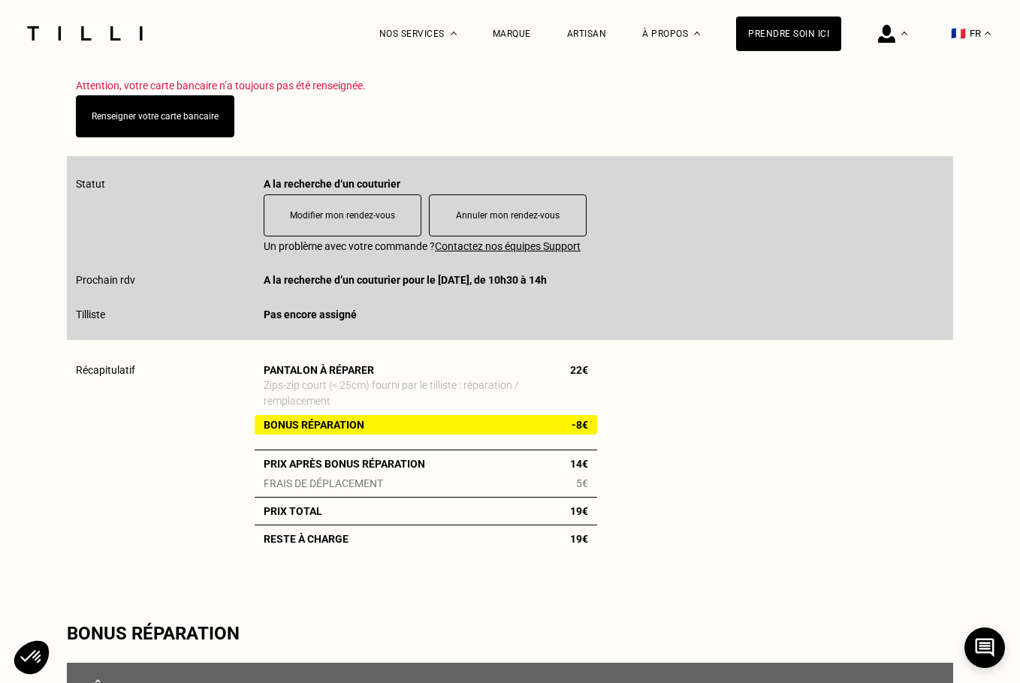
scroll to position [125, 0]
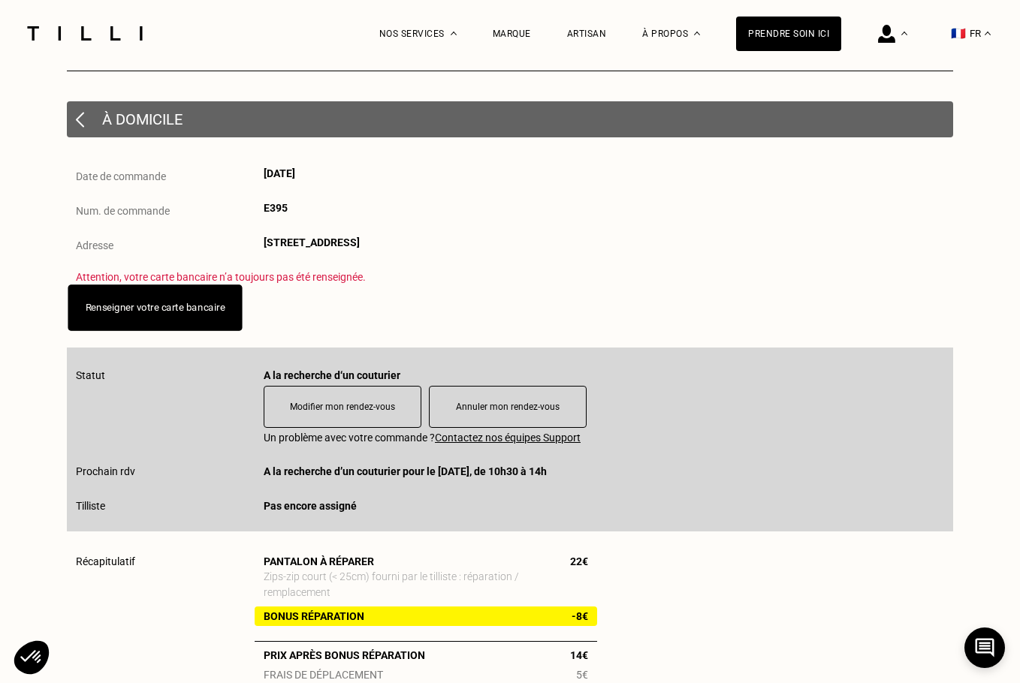
click at [183, 313] on link "Renseigner votre carte bancaire" at bounding box center [156, 307] width 140 height 11
